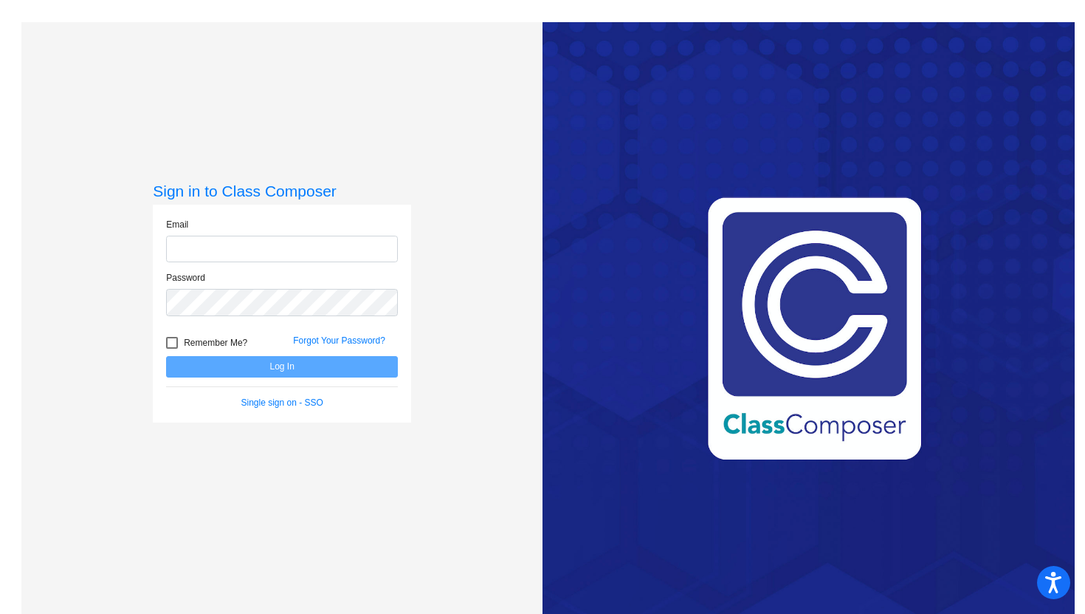
type input "[PERSON_NAME][EMAIL_ADDRESS][PERSON_NAME][DOMAIN_NAME]"
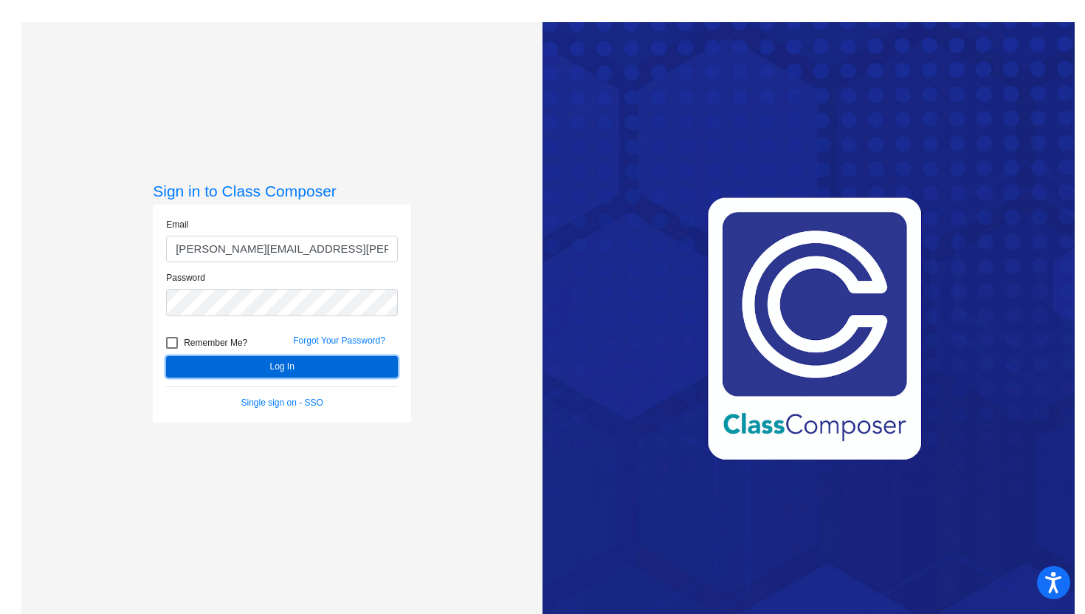
click at [244, 369] on button "Log In" at bounding box center [282, 366] width 232 height 21
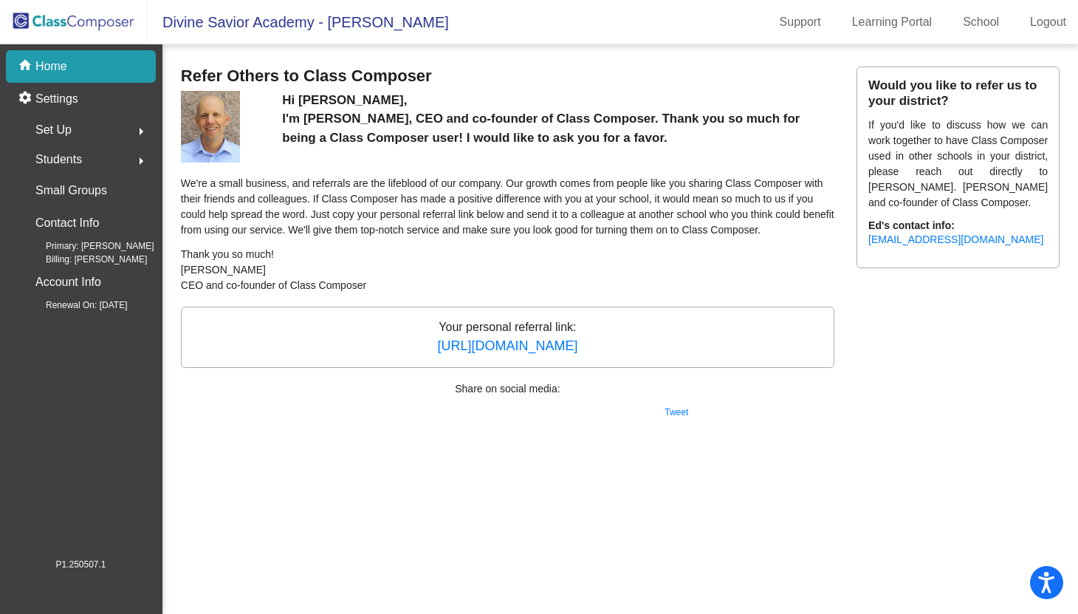
click at [97, 58] on div "home Home" at bounding box center [81, 66] width 150 height 32
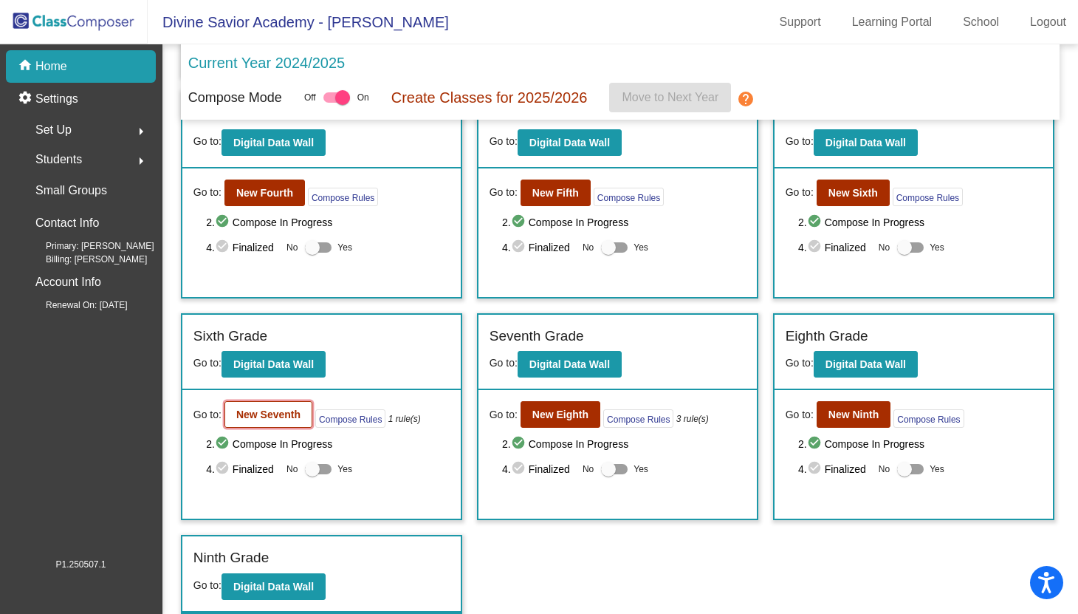
click at [271, 412] on b "New Seventh" at bounding box center [268, 414] width 64 height 12
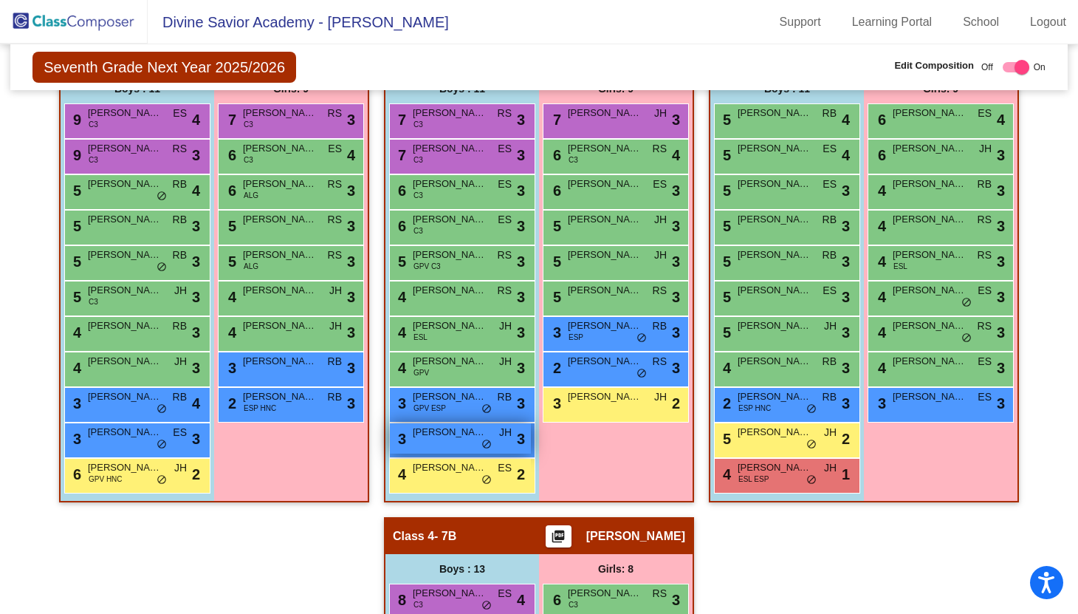
scroll to position [397, 0]
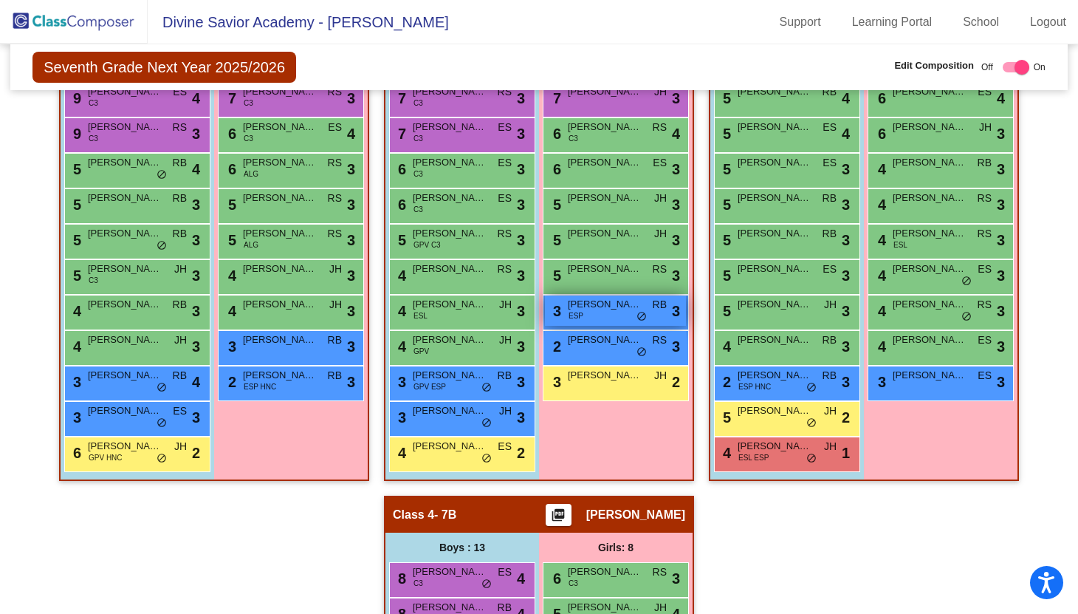
click at [594, 326] on div "3 [PERSON_NAME] ESP RB lock do_not_disturb_alt 3" at bounding box center [615, 310] width 141 height 30
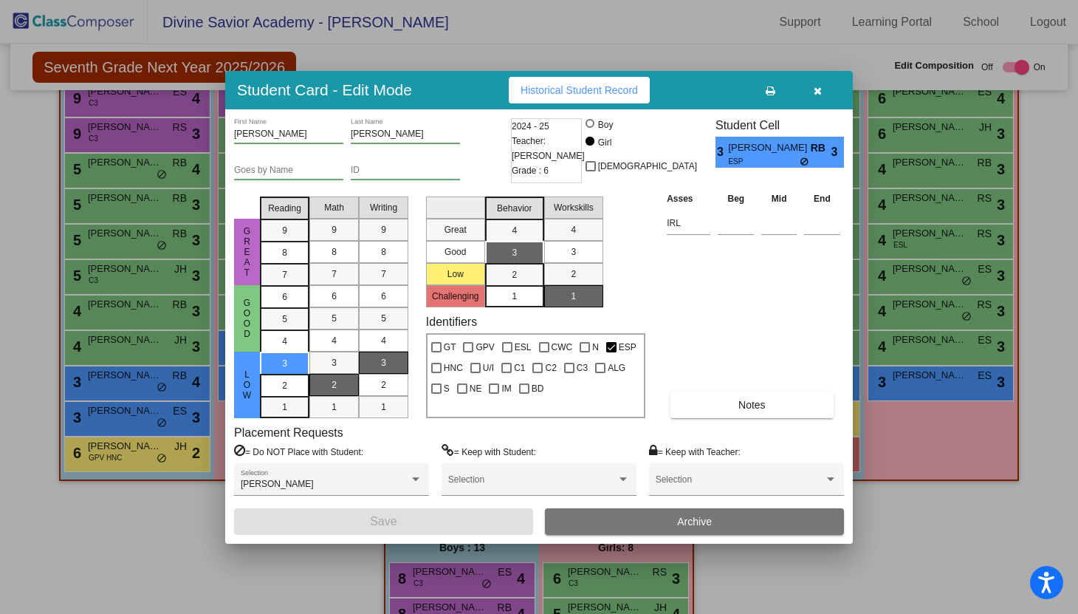
click at [818, 91] on icon "button" at bounding box center [818, 91] width 8 height 10
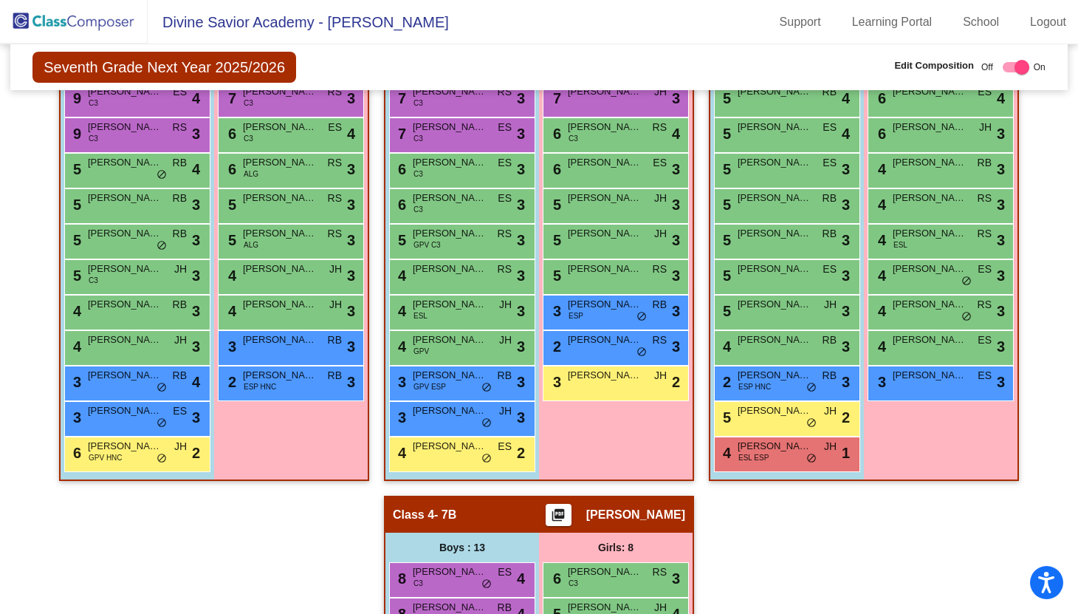
click at [703, 472] on div "Hallway - Hallway Class picture_as_pdf Add Student First Name Last Name Student…" at bounding box center [538, 531] width 1035 height 1031
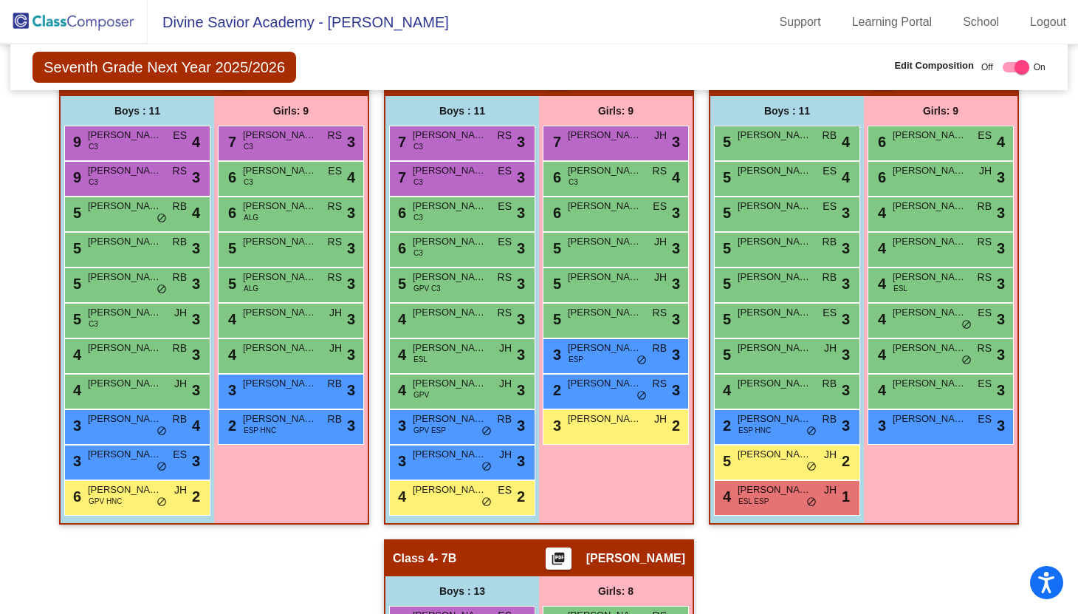
scroll to position [351, 0]
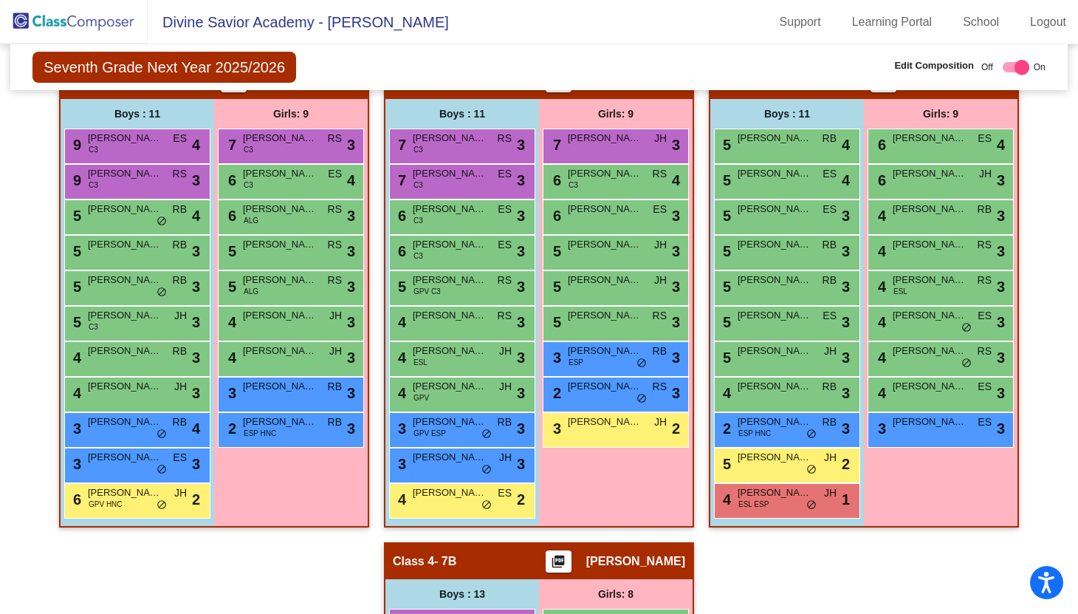
click at [700, 523] on div "Hallway - Hallway Class picture_as_pdf Add Student First Name Last Name Student…" at bounding box center [538, 577] width 1035 height 1031
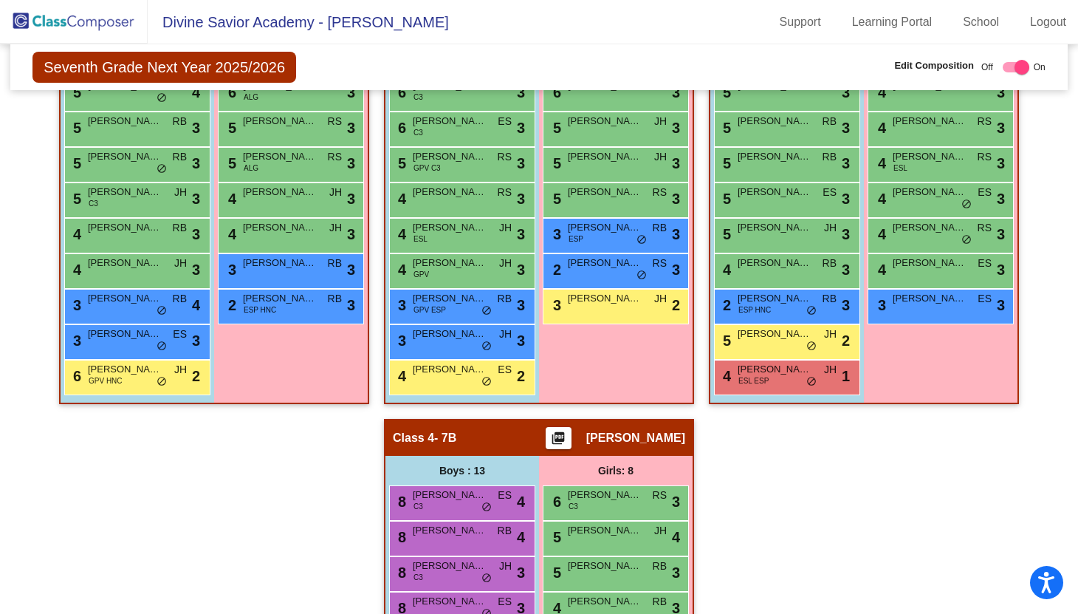
scroll to position [473, 0]
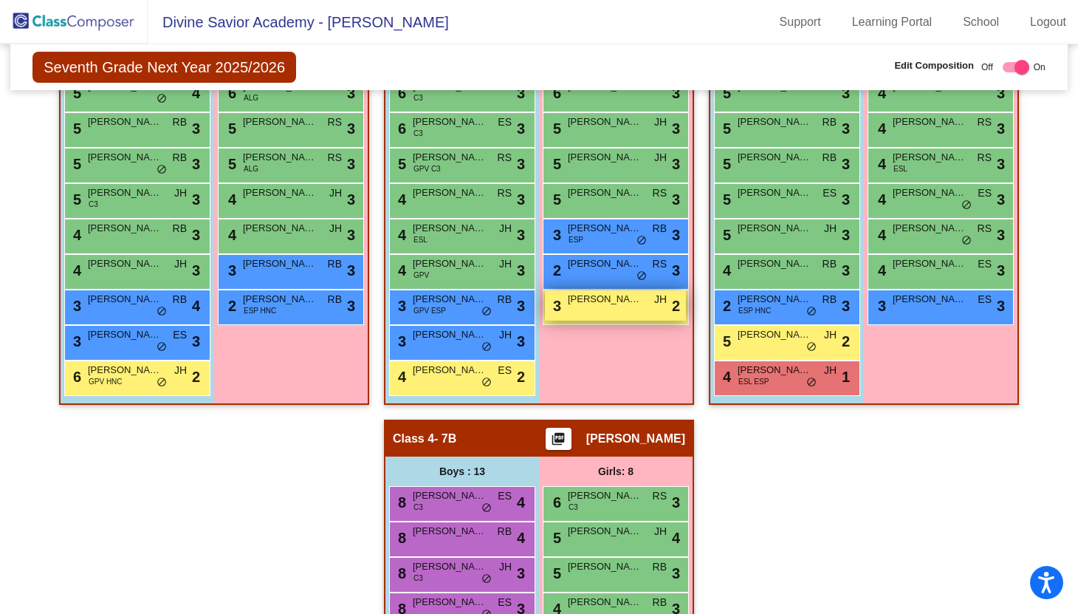
click at [625, 306] on span "[PERSON_NAME]" at bounding box center [605, 299] width 74 height 15
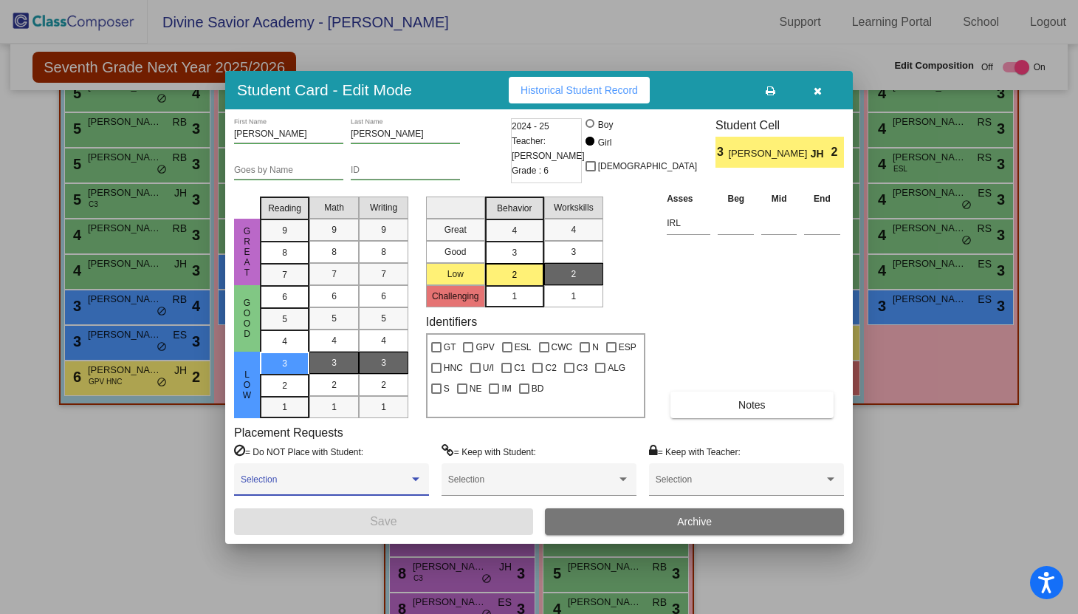
click at [328, 483] on span at bounding box center [325, 484] width 168 height 10
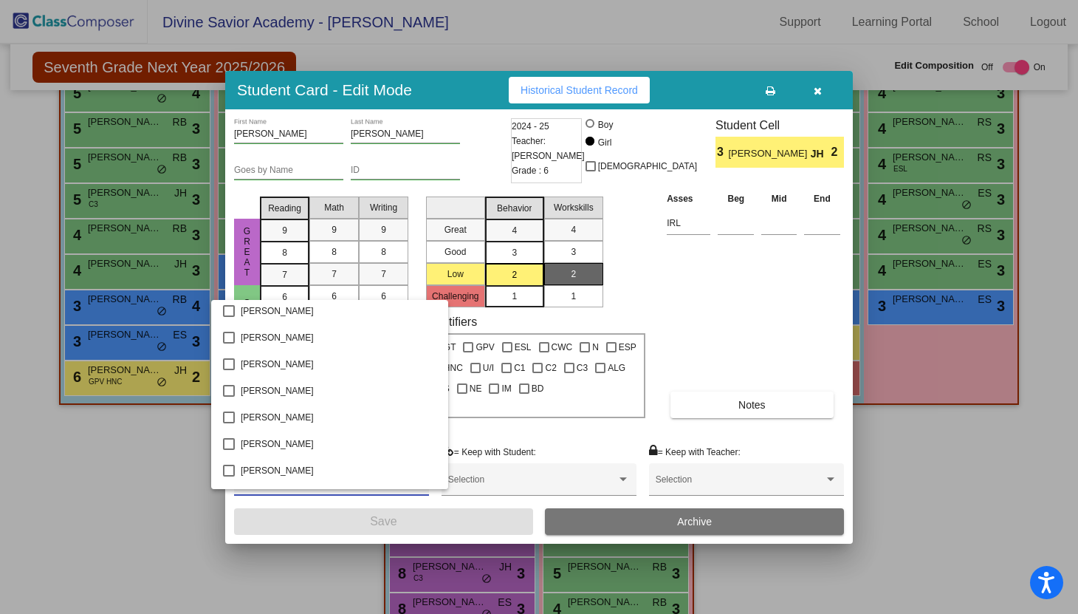
scroll to position [1216, 0]
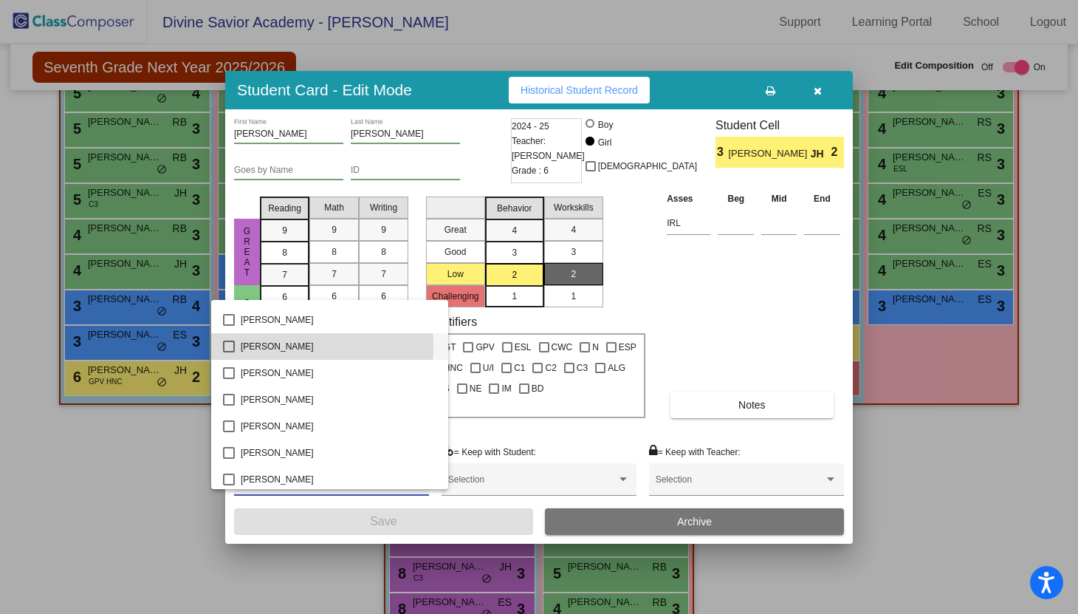
click at [225, 346] on mat-pseudo-checkbox at bounding box center [229, 346] width 12 height 12
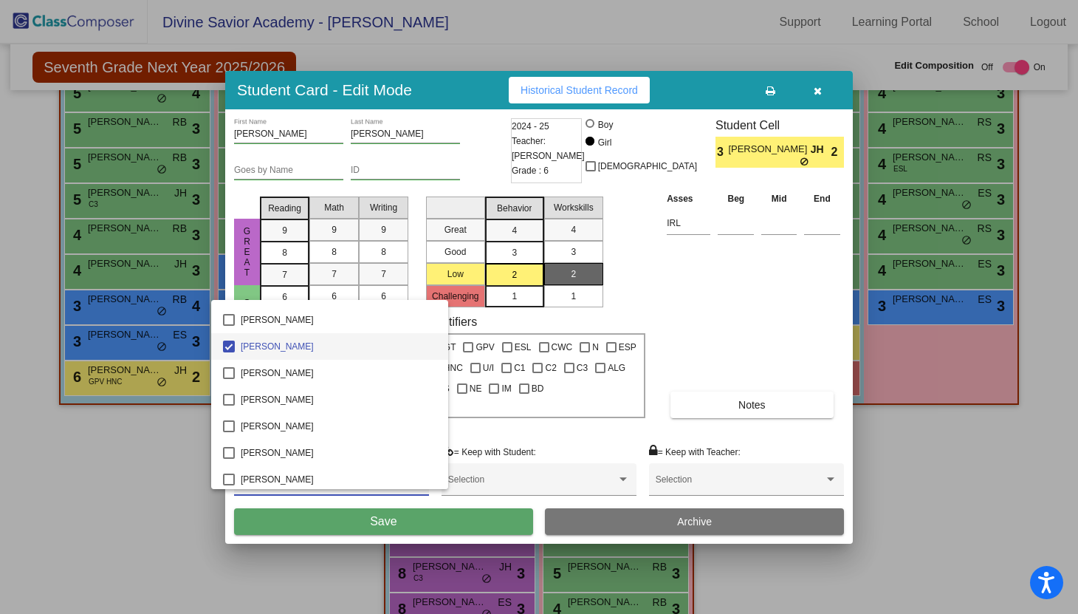
click at [412, 523] on div at bounding box center [539, 307] width 1078 height 614
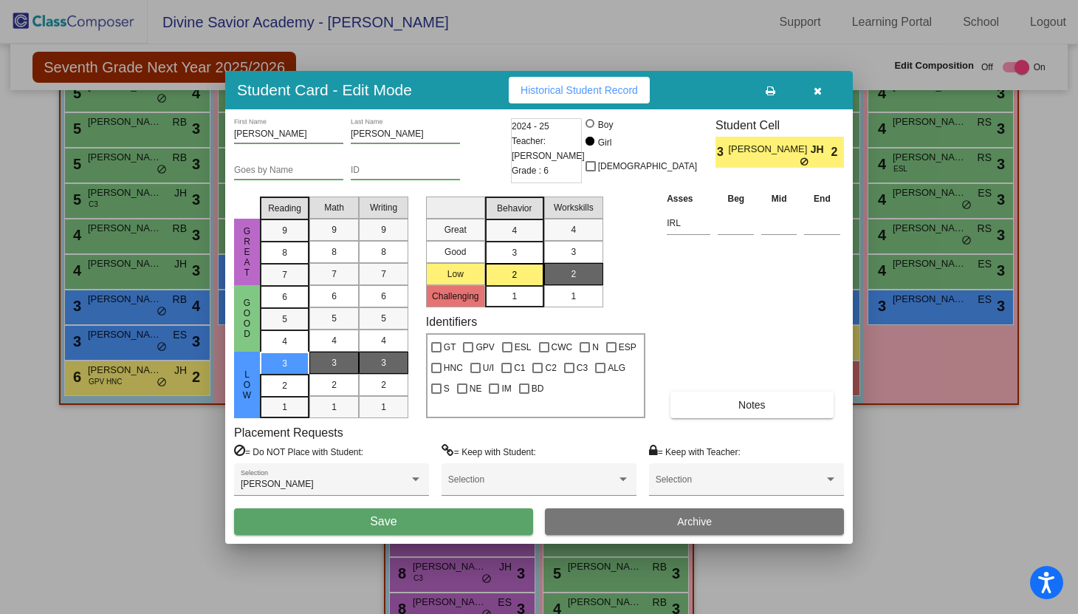
click at [396, 523] on span "Save" at bounding box center [383, 521] width 27 height 13
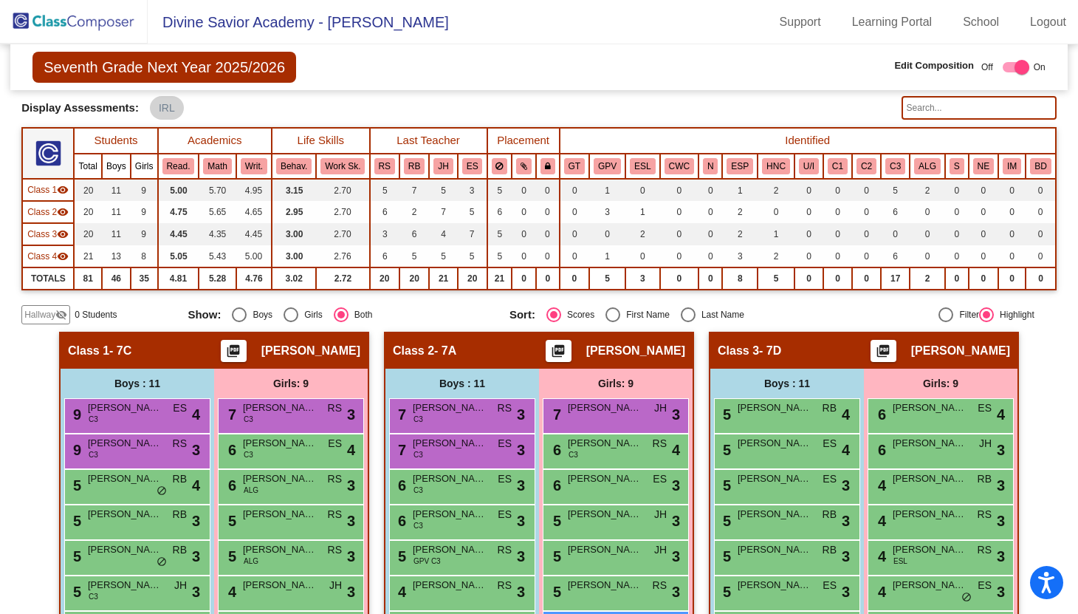
scroll to position [67, 0]
